Goal: Navigation & Orientation: Find specific page/section

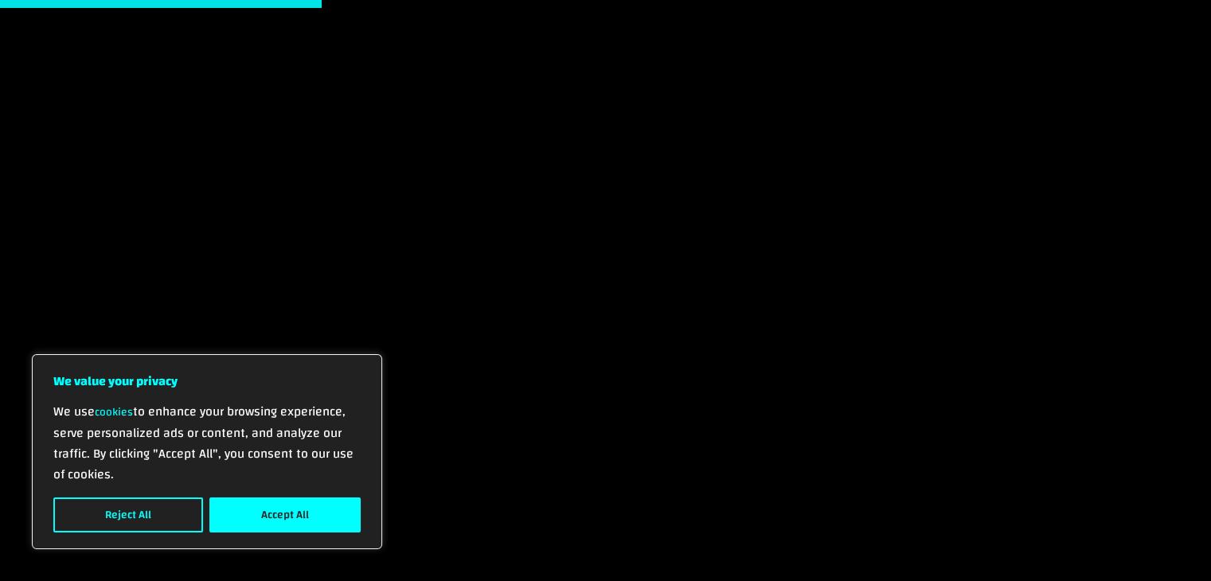
scroll to position [1115, 0]
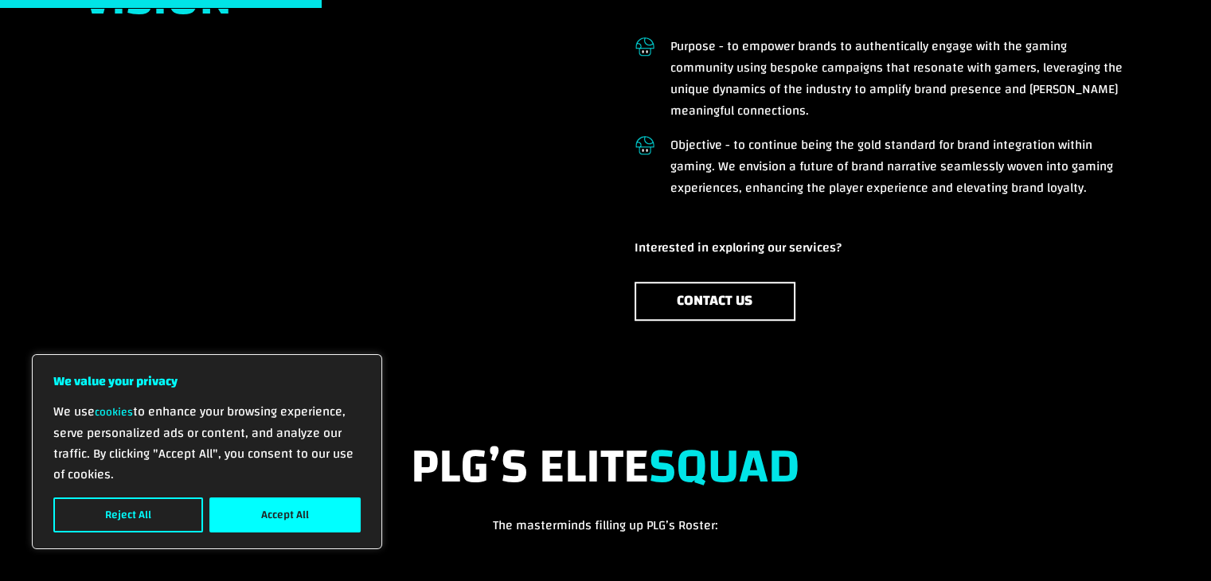
click at [318, 509] on button "Accept All" at bounding box center [284, 515] width 151 height 35
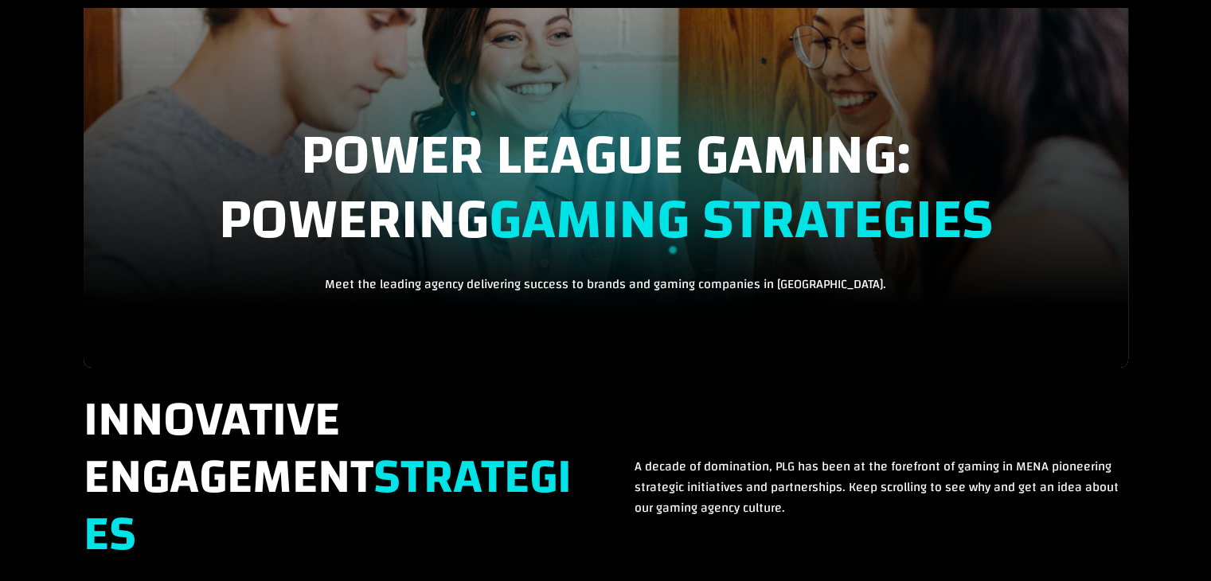
scroll to position [0, 0]
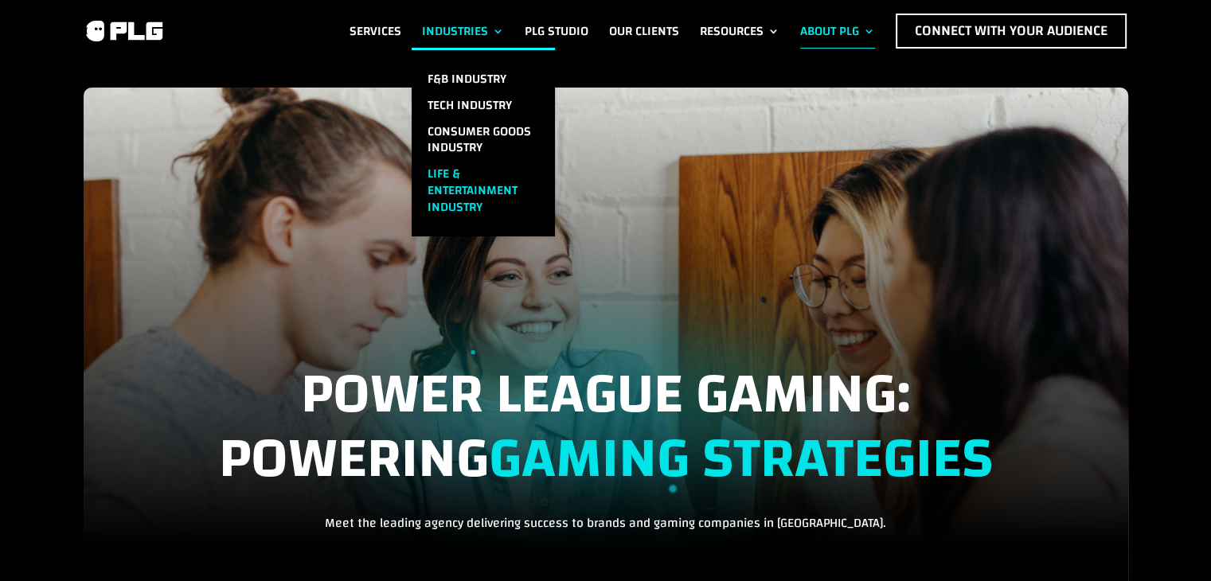
click at [449, 189] on link "Life & Entertainment Industry" at bounding box center [483, 190] width 143 height 59
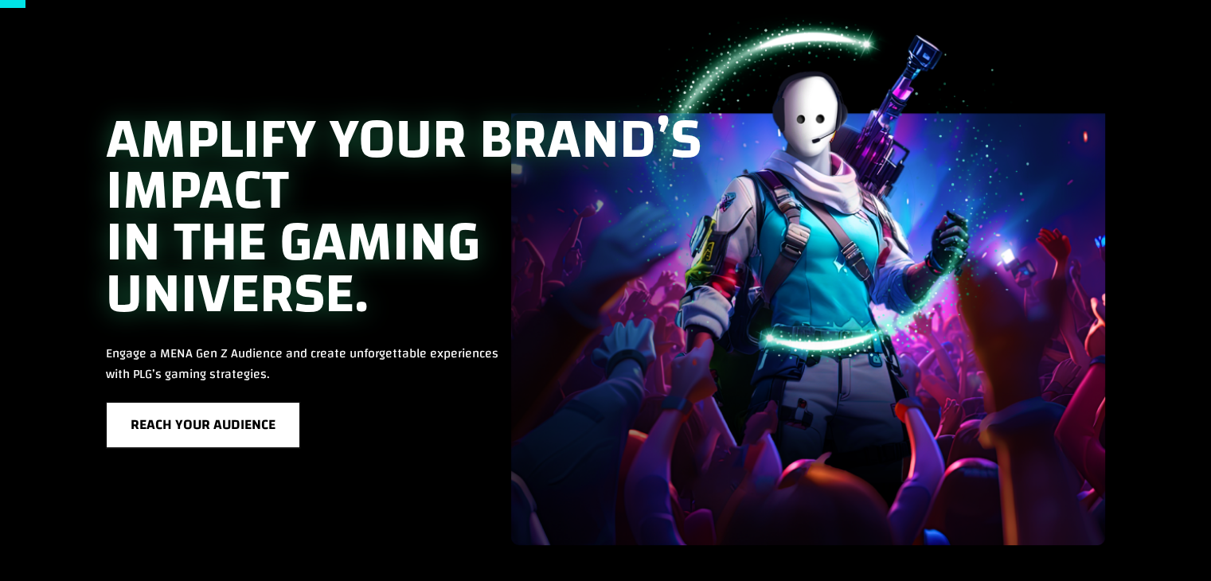
scroll to position [76, 0]
